Goal: Task Accomplishment & Management: Manage account settings

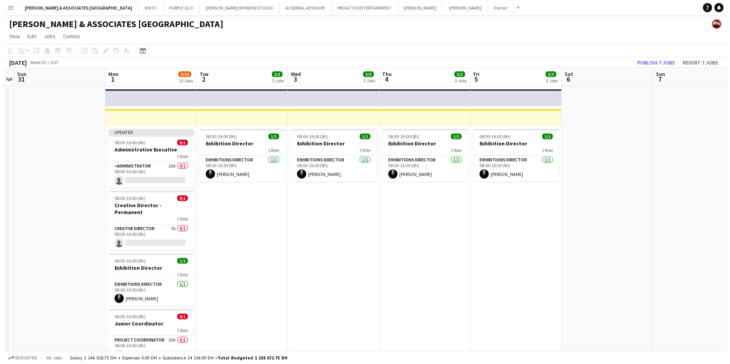
scroll to position [0, 263]
click at [485, 11] on button "Ferrari Close" at bounding box center [498, 7] width 26 height 15
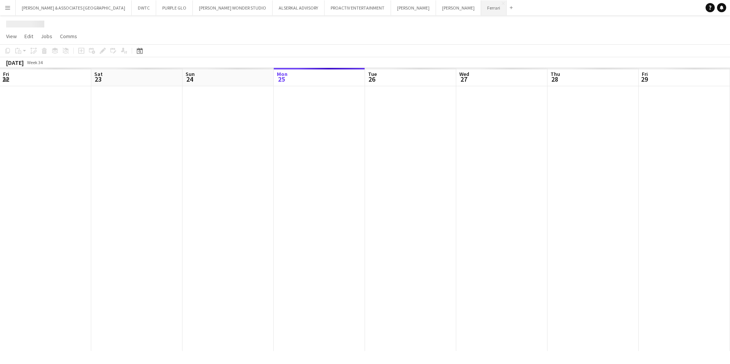
scroll to position [0, 182]
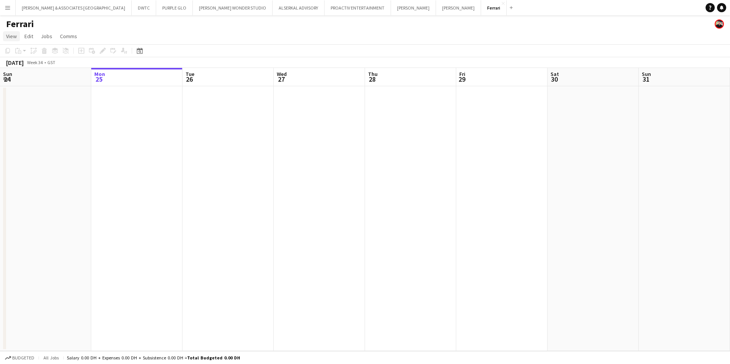
click at [13, 35] on span "View" at bounding box center [11, 36] width 11 height 7
click at [34, 85] on span "Month view" at bounding box center [23, 85] width 26 height 7
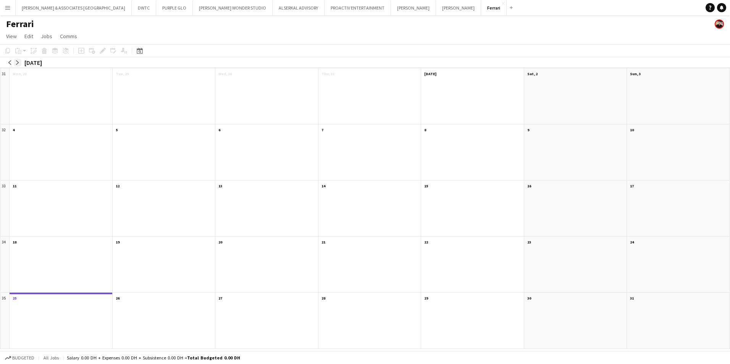
click at [18, 63] on app-icon "arrow-right" at bounding box center [17, 62] width 5 height 5
click at [40, 76] on app-month-view-date-header "[DATE] 1 Job 0/1" at bounding box center [61, 73] width 103 height 10
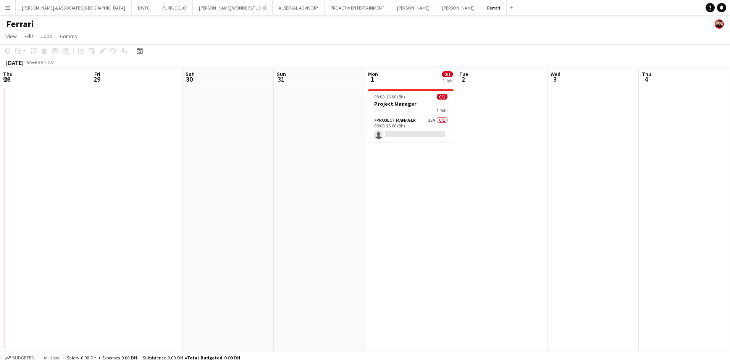
scroll to position [0, 263]
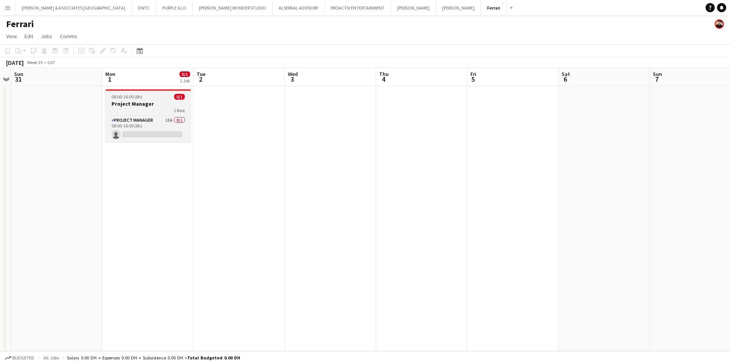
click at [128, 98] on span "08:00-16:00 (8h)" at bounding box center [126, 97] width 31 height 6
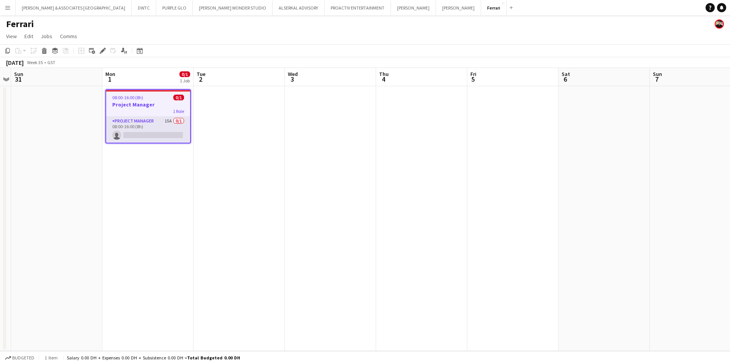
click at [138, 117] on app-card-role "Project Manager 15A 0/1 08:00-16:00 (8h) single-neutral-actions" at bounding box center [148, 130] width 84 height 26
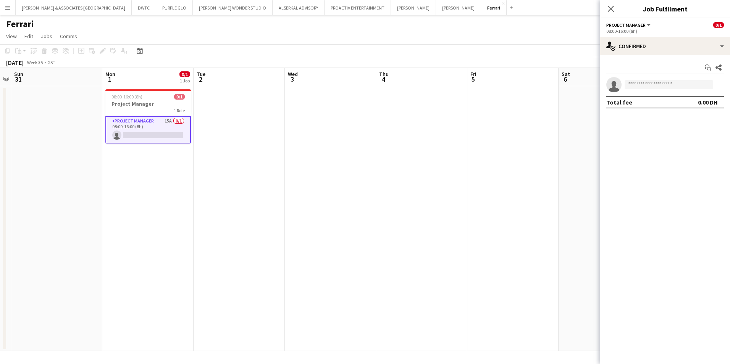
click at [577, 56] on div "Start chat Share single-neutral-actions Total fee 0.00 DH" at bounding box center [665, 84] width 130 height 59
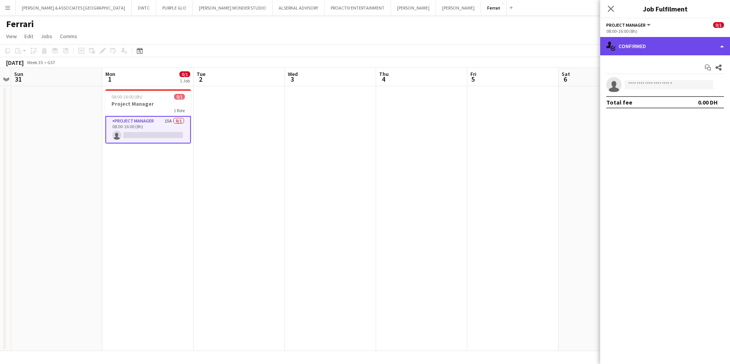
click at [577, 49] on div "single-neutral-actions-check-2 Confirmed" at bounding box center [665, 46] width 130 height 18
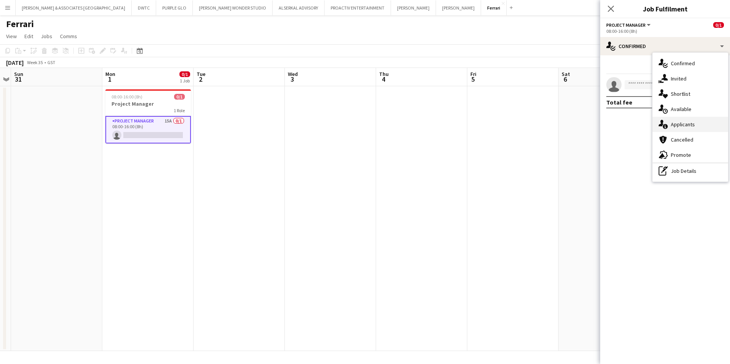
click at [577, 123] on div "single-neutral-actions-information Applicants" at bounding box center [690, 124] width 76 height 15
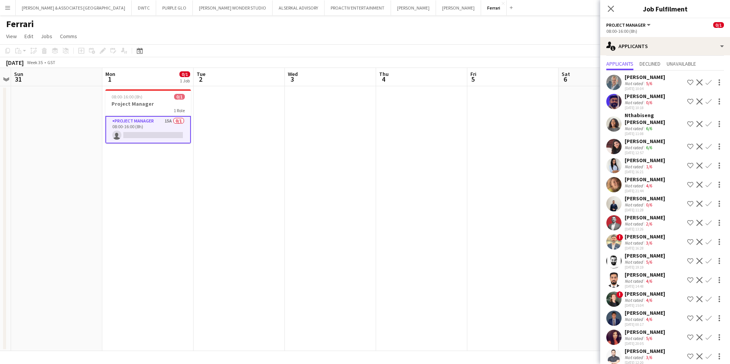
scroll to position [27, 0]
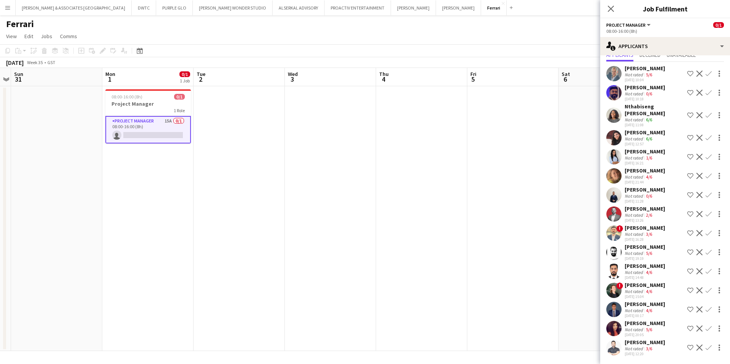
click at [577, 281] on div "[PERSON_NAME]" at bounding box center [645, 285] width 40 height 7
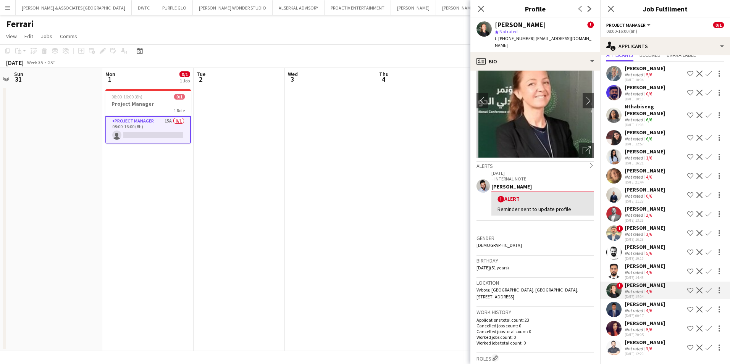
scroll to position [76, 0]
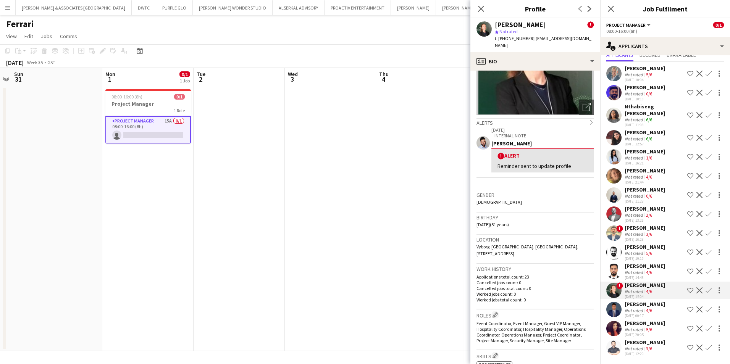
click at [577, 281] on div "[PERSON_NAME]" at bounding box center [645, 304] width 40 height 7
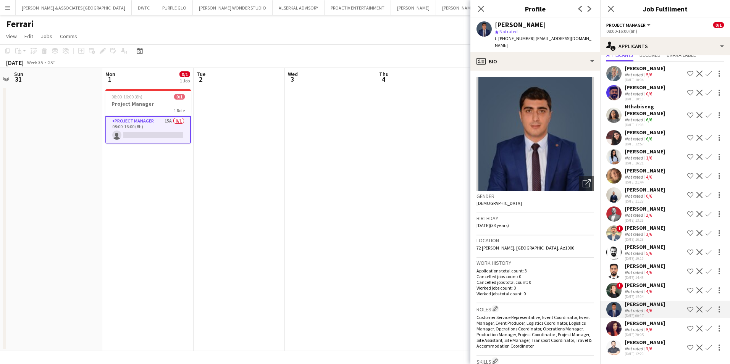
click at [577, 281] on div "[PERSON_NAME]" at bounding box center [645, 323] width 40 height 7
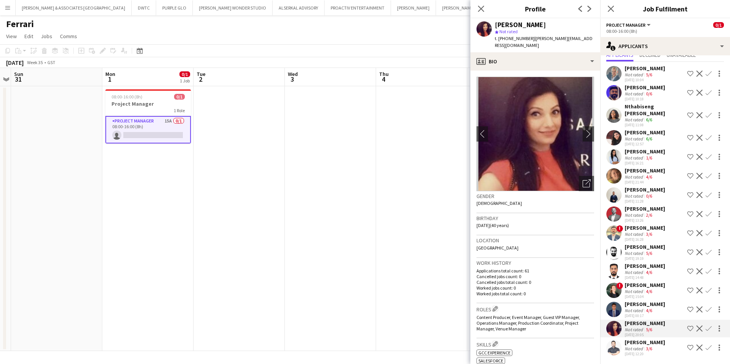
click at [577, 281] on div "Not rated" at bounding box center [635, 349] width 20 height 6
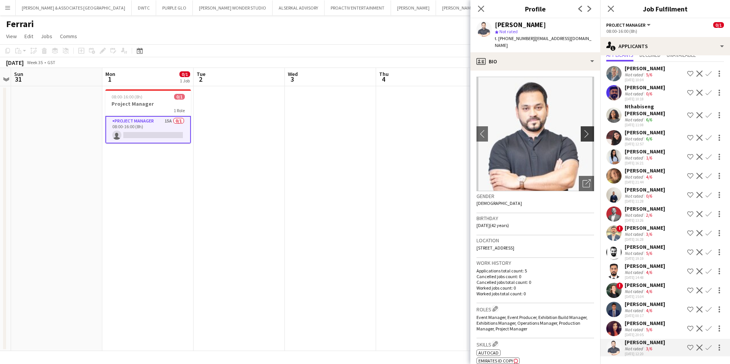
click at [577, 126] on button "chevron-right" at bounding box center [588, 133] width 15 height 15
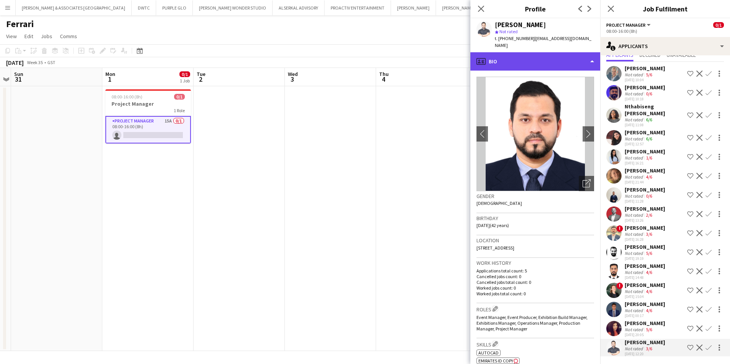
click at [577, 55] on div "profile Bio" at bounding box center [535, 61] width 130 height 18
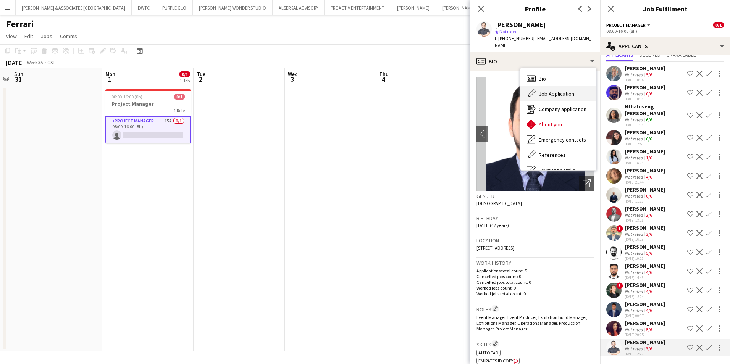
click at [572, 91] on div "Job Application Job Application" at bounding box center [558, 93] width 76 height 15
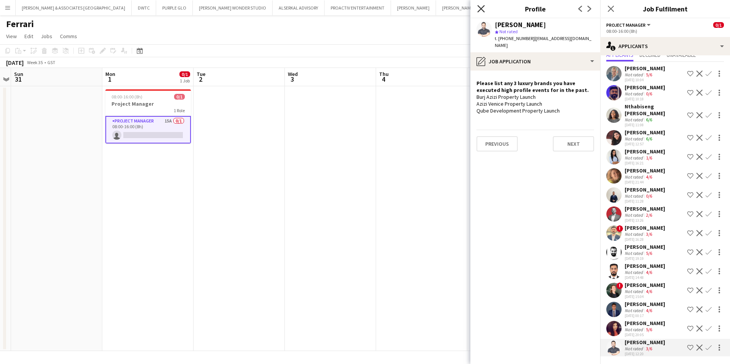
click at [481, 7] on icon "Close pop-in" at bounding box center [480, 8] width 7 height 7
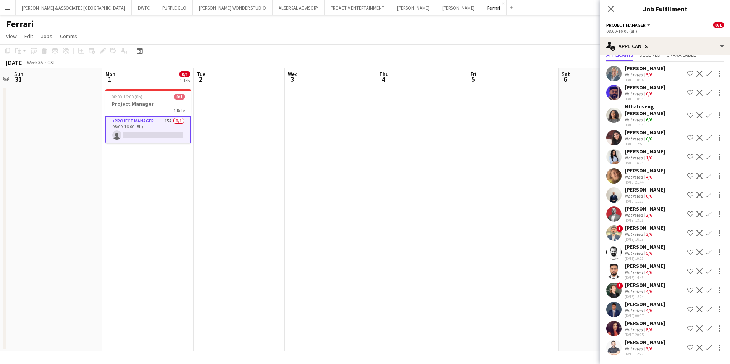
click at [577, 210] on div "[PERSON_NAME]" at bounding box center [645, 208] width 40 height 7
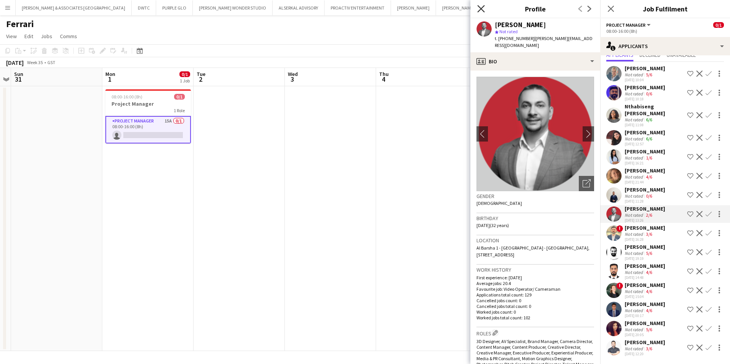
click at [482, 9] on icon "Close pop-in" at bounding box center [480, 8] width 7 height 7
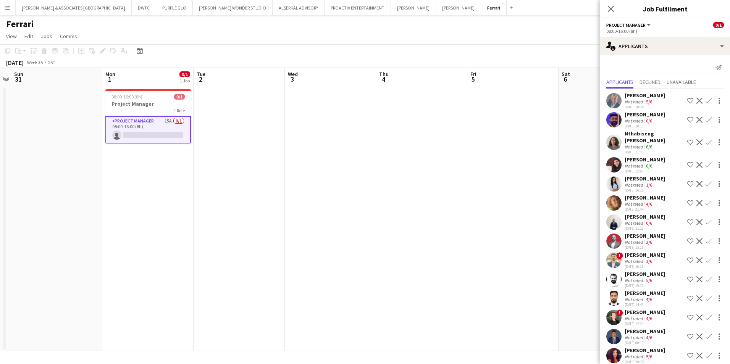
scroll to position [27, 0]
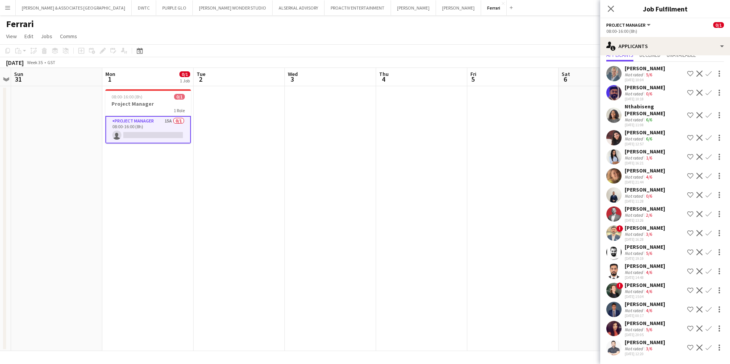
click at [577, 249] on div "[PERSON_NAME]" at bounding box center [645, 247] width 40 height 7
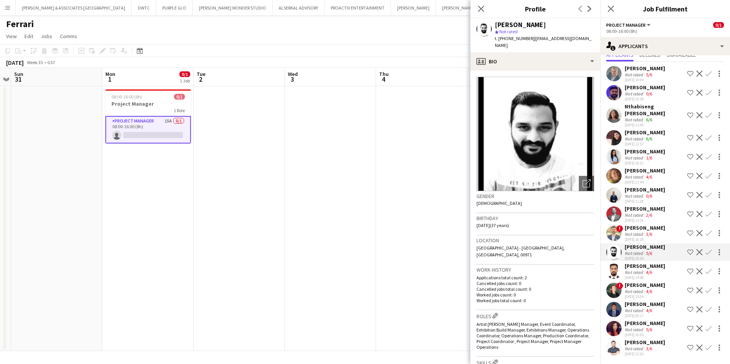
click at [577, 270] on app-skills-label "4/6" at bounding box center [649, 273] width 6 height 6
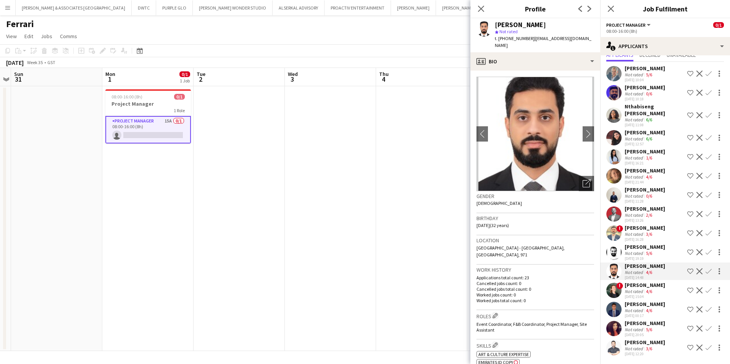
click at [577, 281] on div "[PERSON_NAME]" at bounding box center [645, 285] width 40 height 7
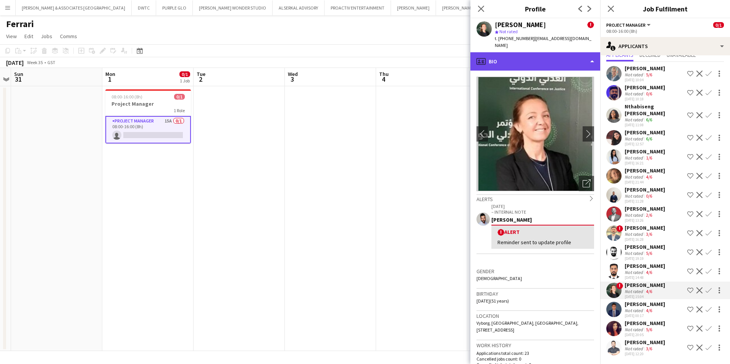
click at [540, 56] on div "profile Bio" at bounding box center [535, 61] width 130 height 18
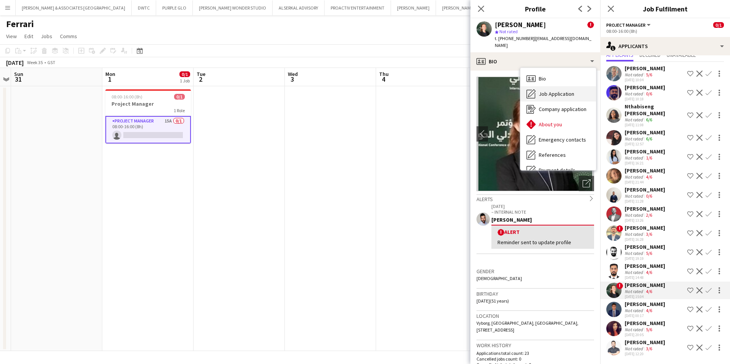
click at [549, 90] on span "Job Application" at bounding box center [557, 93] width 36 height 7
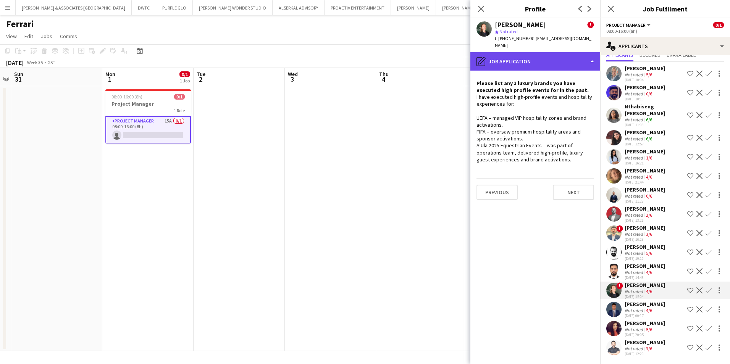
click at [511, 52] on div "pencil4 Job Application" at bounding box center [535, 61] width 130 height 18
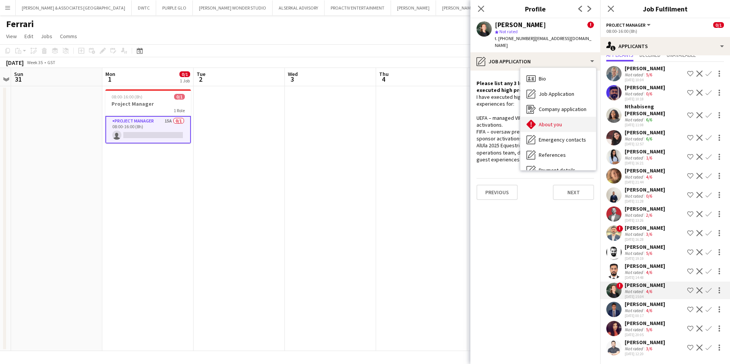
click at [549, 121] on span "About you" at bounding box center [550, 124] width 23 height 7
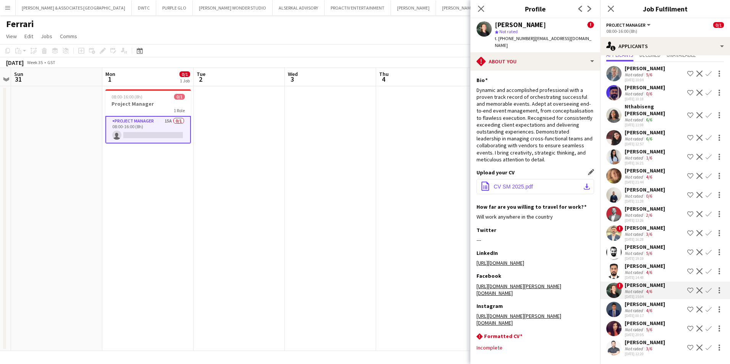
click at [543, 182] on button "office-file-sheet CV SM 2025.pdf download-bottom" at bounding box center [535, 186] width 118 height 15
